Goal: Book appointment/travel/reservation

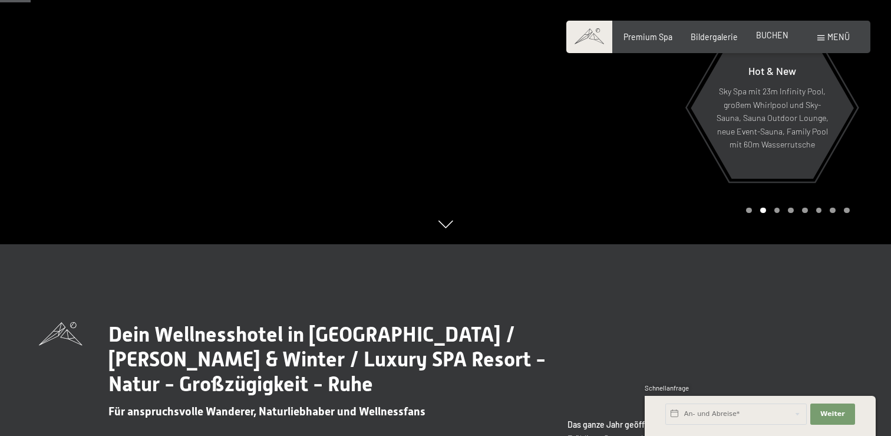
click at [776, 41] on div "Premium Spa Bildergalerie BUCHEN" at bounding box center [697, 37] width 220 height 12
click at [767, 414] on input "text" at bounding box center [735, 413] width 141 height 21
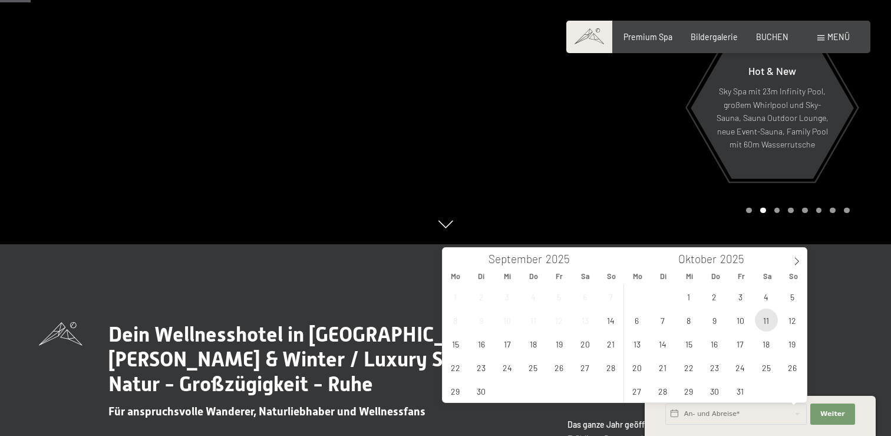
click at [762, 320] on span "11" at bounding box center [766, 319] width 23 height 23
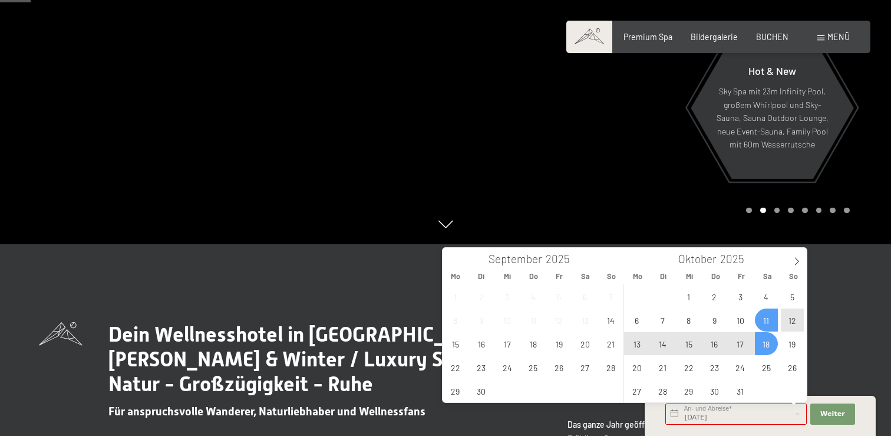
click at [762, 343] on span "18" at bounding box center [766, 343] width 23 height 23
type input "[DATE] - [DATE]"
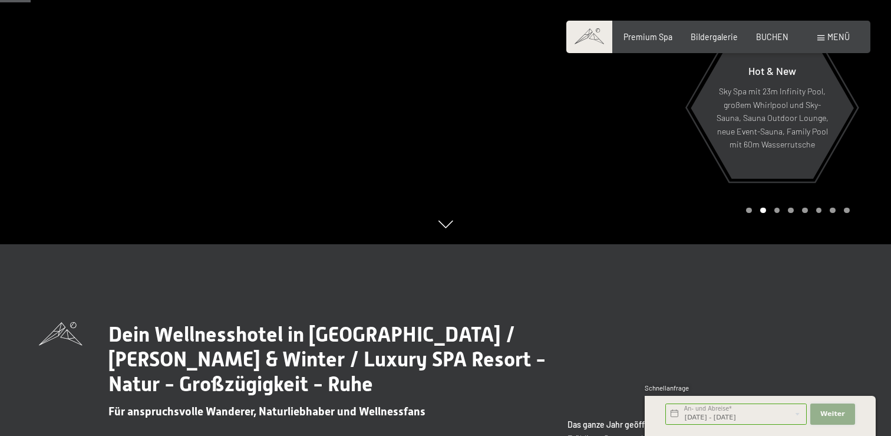
click at [828, 409] on span "Weiter" at bounding box center [832, 413] width 25 height 9
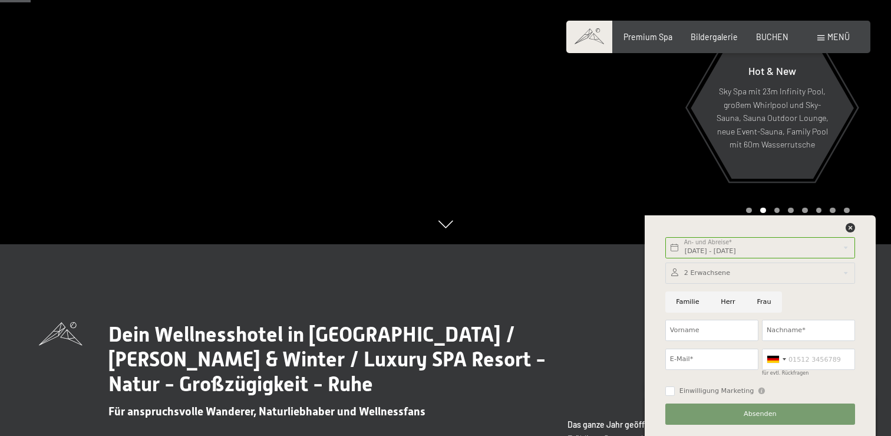
click at [703, 274] on div at bounding box center [760, 272] width 190 height 21
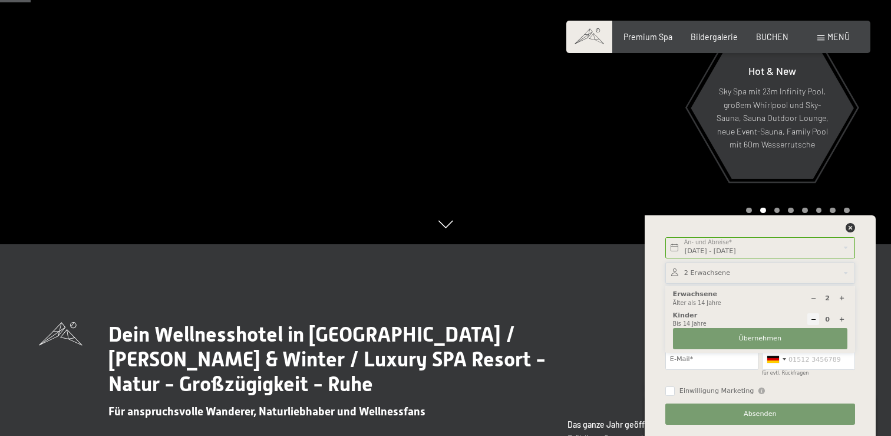
click at [837, 301] on div at bounding box center [842, 298] width 12 height 12
type input "5"
click at [775, 337] on span "Übernehmen" at bounding box center [760, 338] width 43 height 9
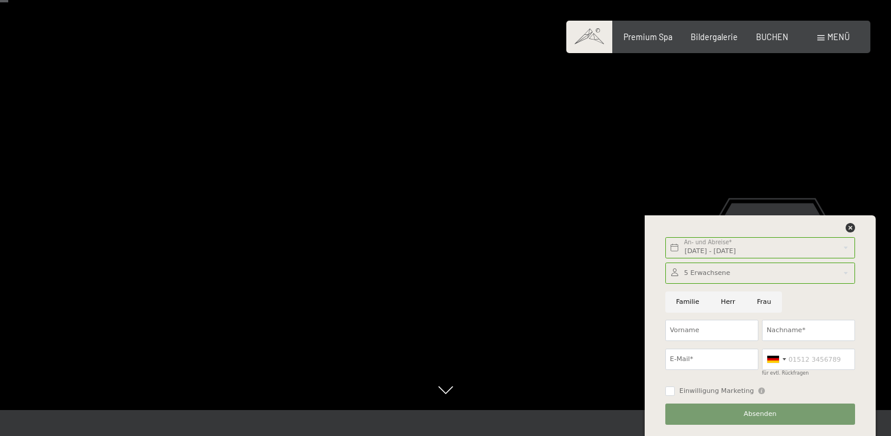
scroll to position [19, 0]
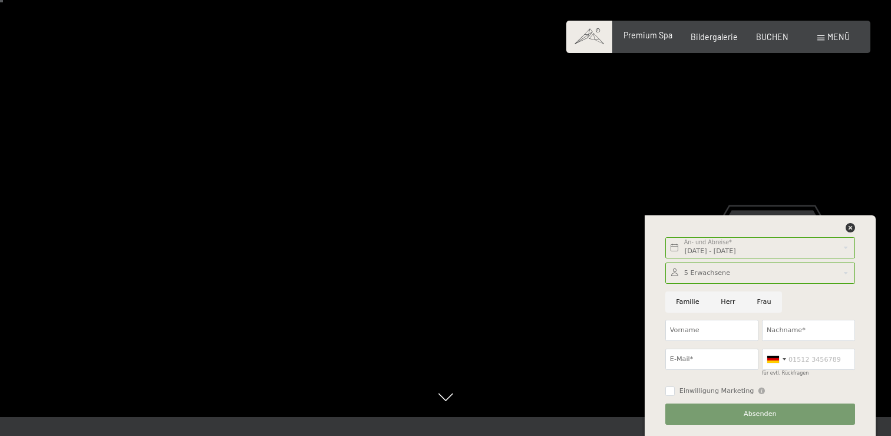
click at [653, 32] on span "Premium Spa" at bounding box center [648, 35] width 49 height 10
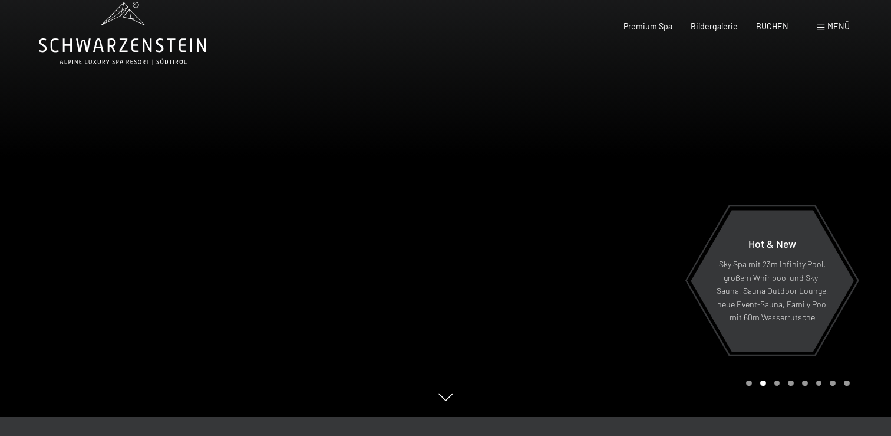
scroll to position [0, 0]
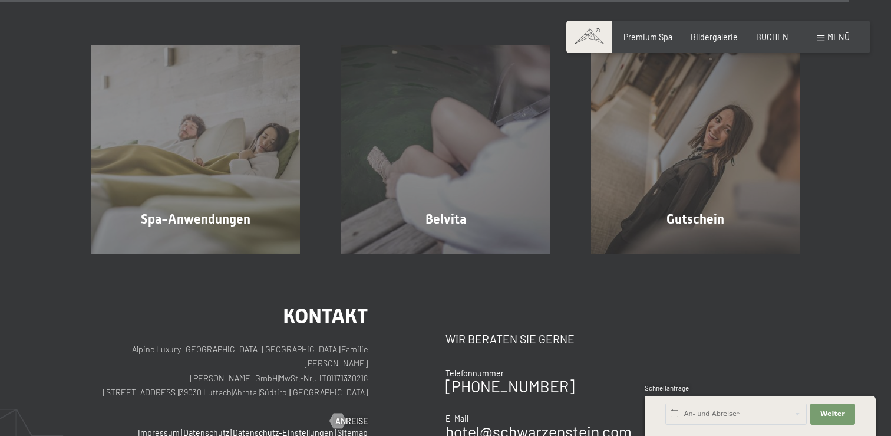
scroll to position [6174, 0]
